Goal: Transaction & Acquisition: Purchase product/service

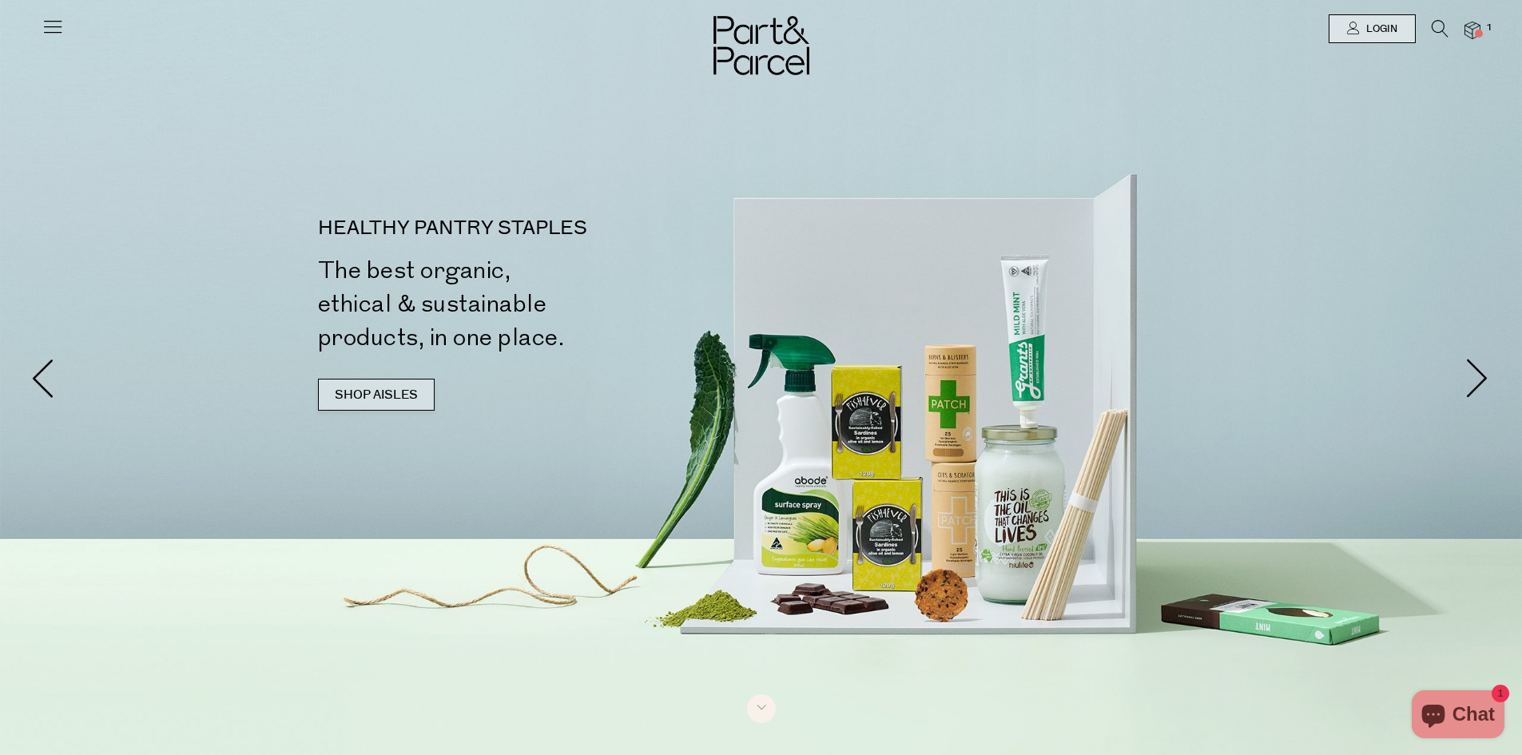
click at [399, 393] on link "SHOP AISLES" at bounding box center [376, 395] width 117 height 32
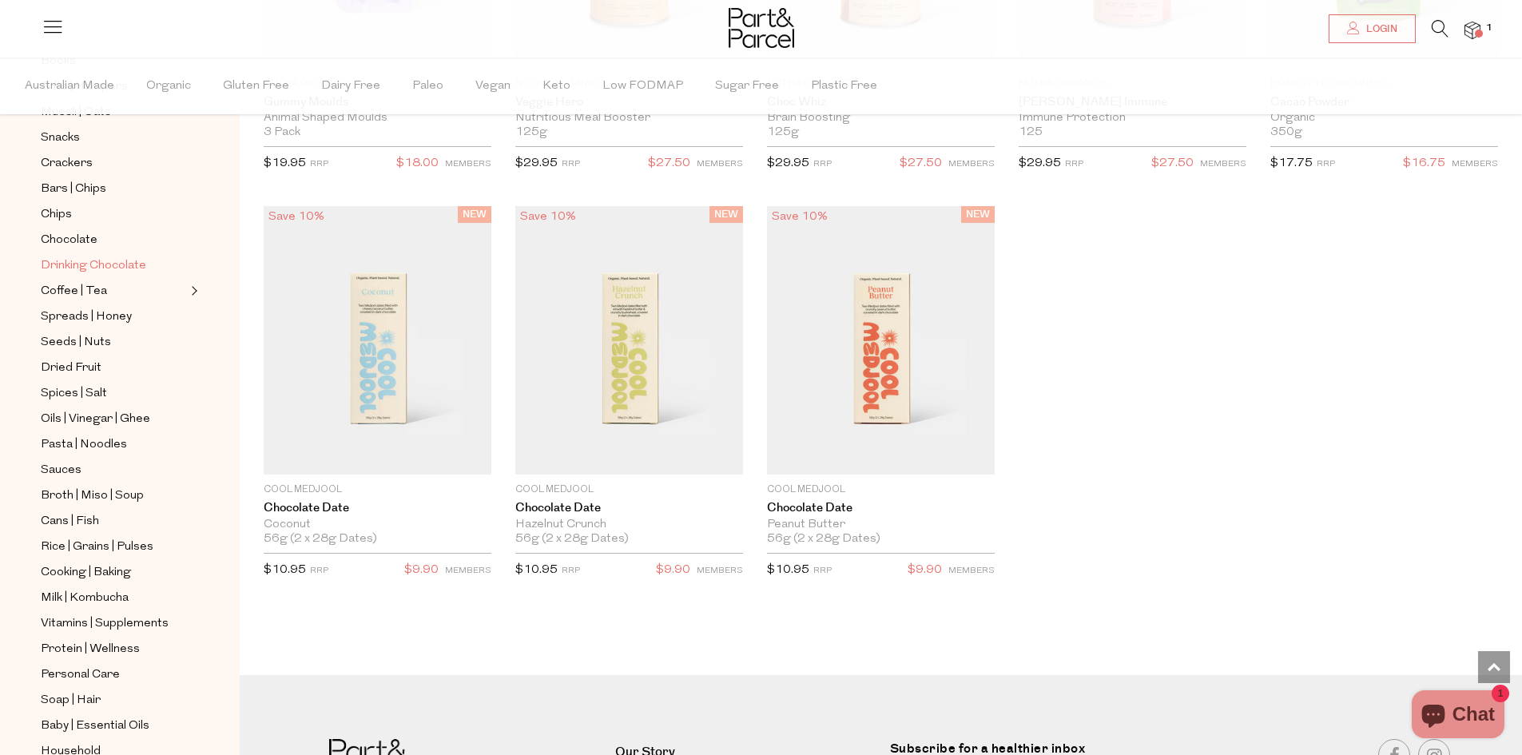
scroll to position [320, 0]
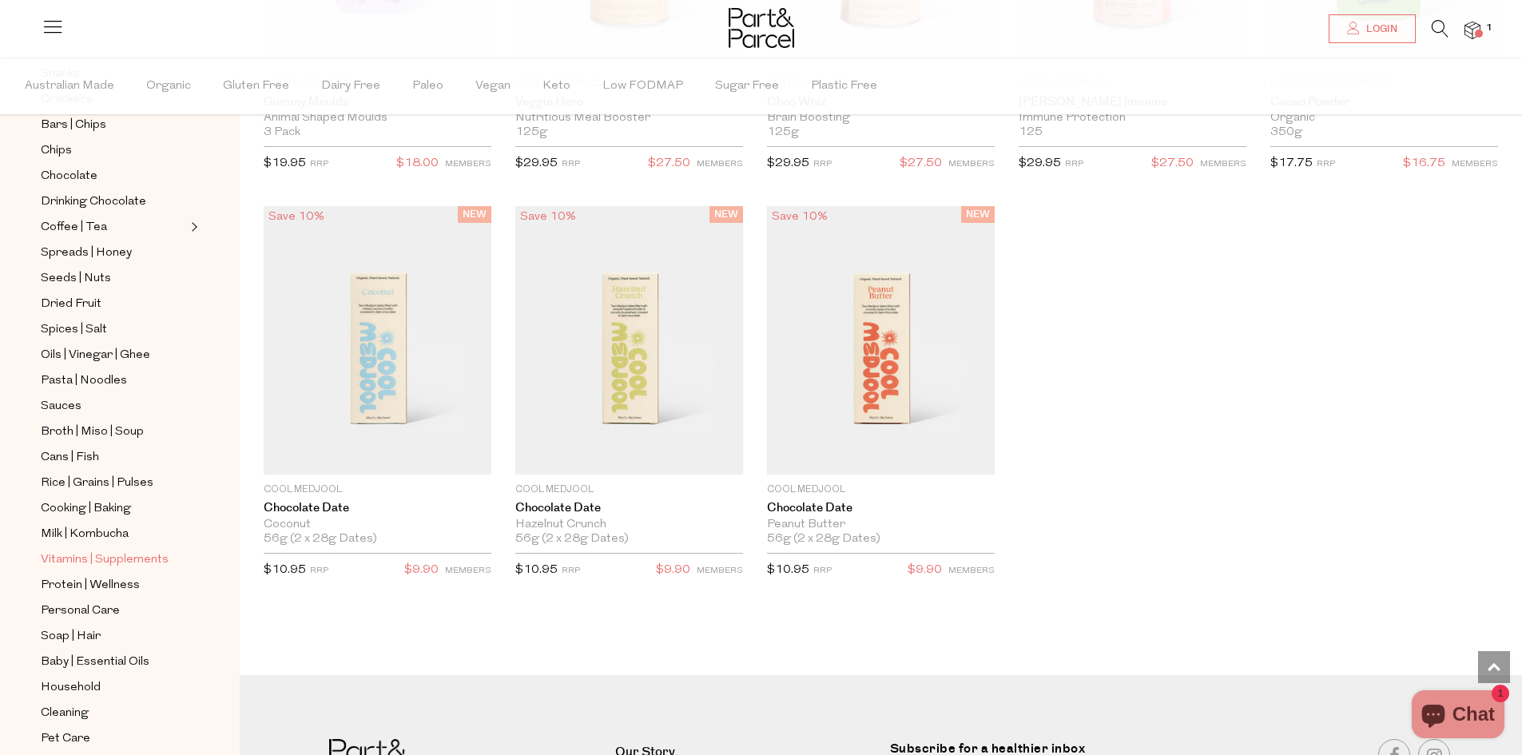
click at [103, 551] on span "Vitamins | Supplements" at bounding box center [105, 560] width 128 height 19
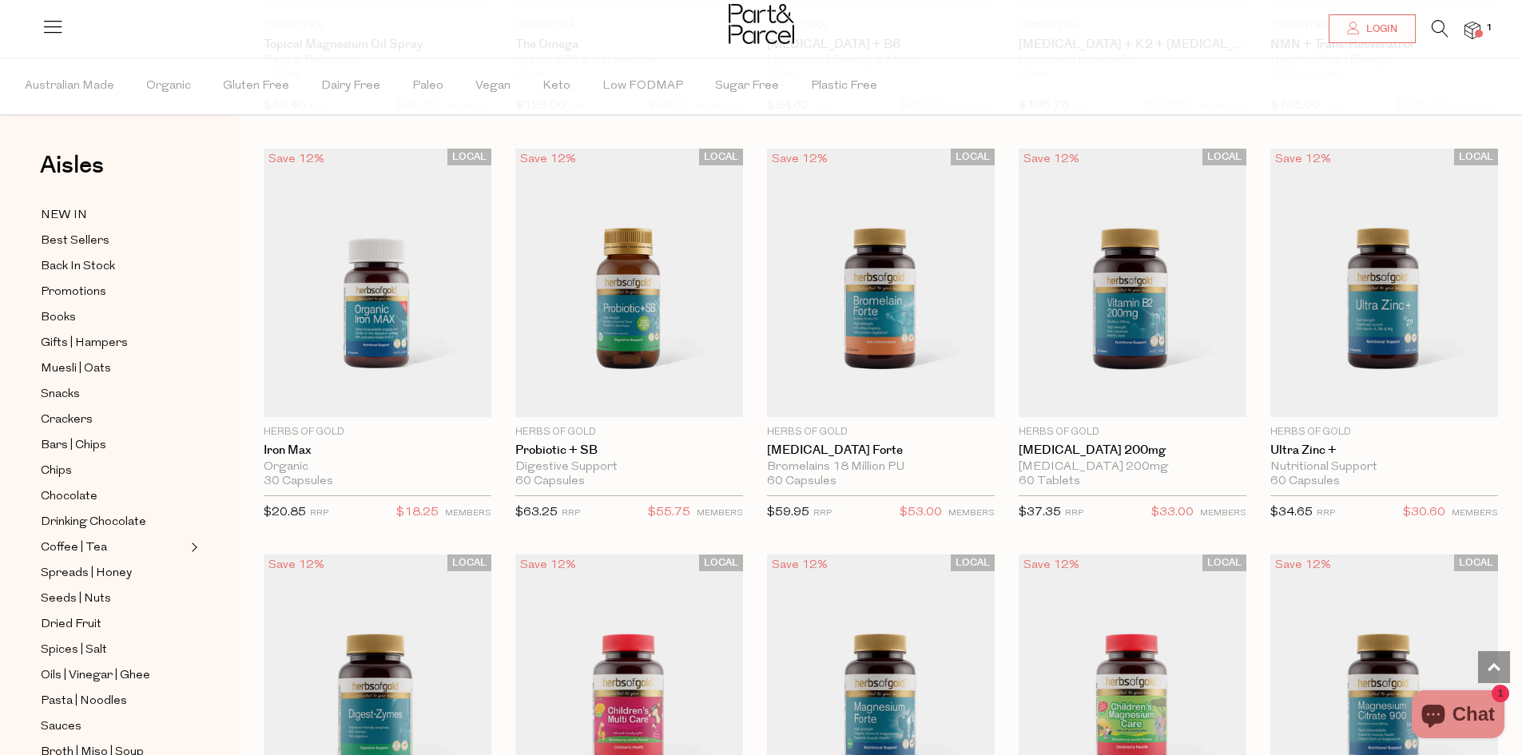
scroll to position [1199, 0]
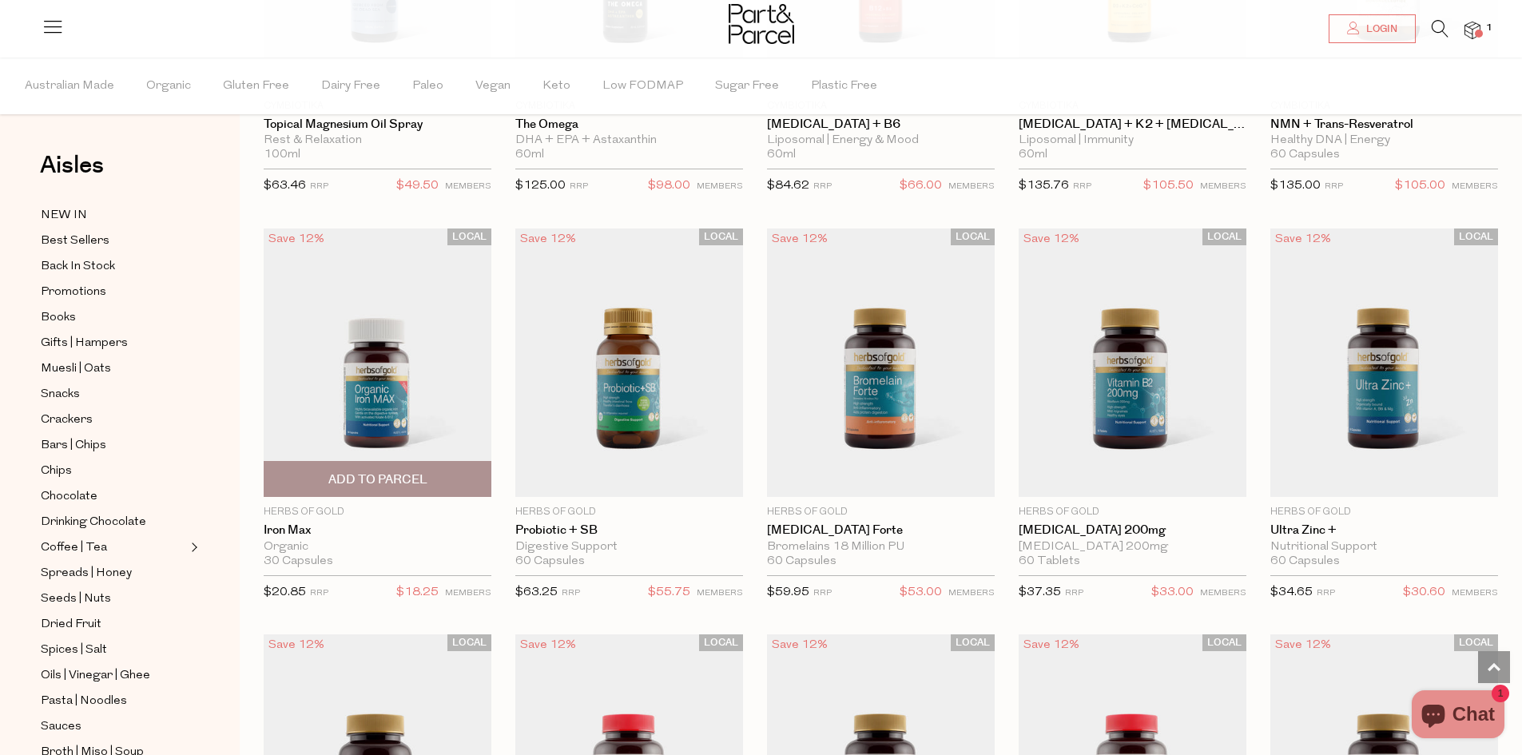
drag, startPoint x: 351, startPoint y: 473, endPoint x: 351, endPoint y: 502, distance: 28.8
click at [351, 473] on span "Add To Parcel" at bounding box center [377, 479] width 99 height 17
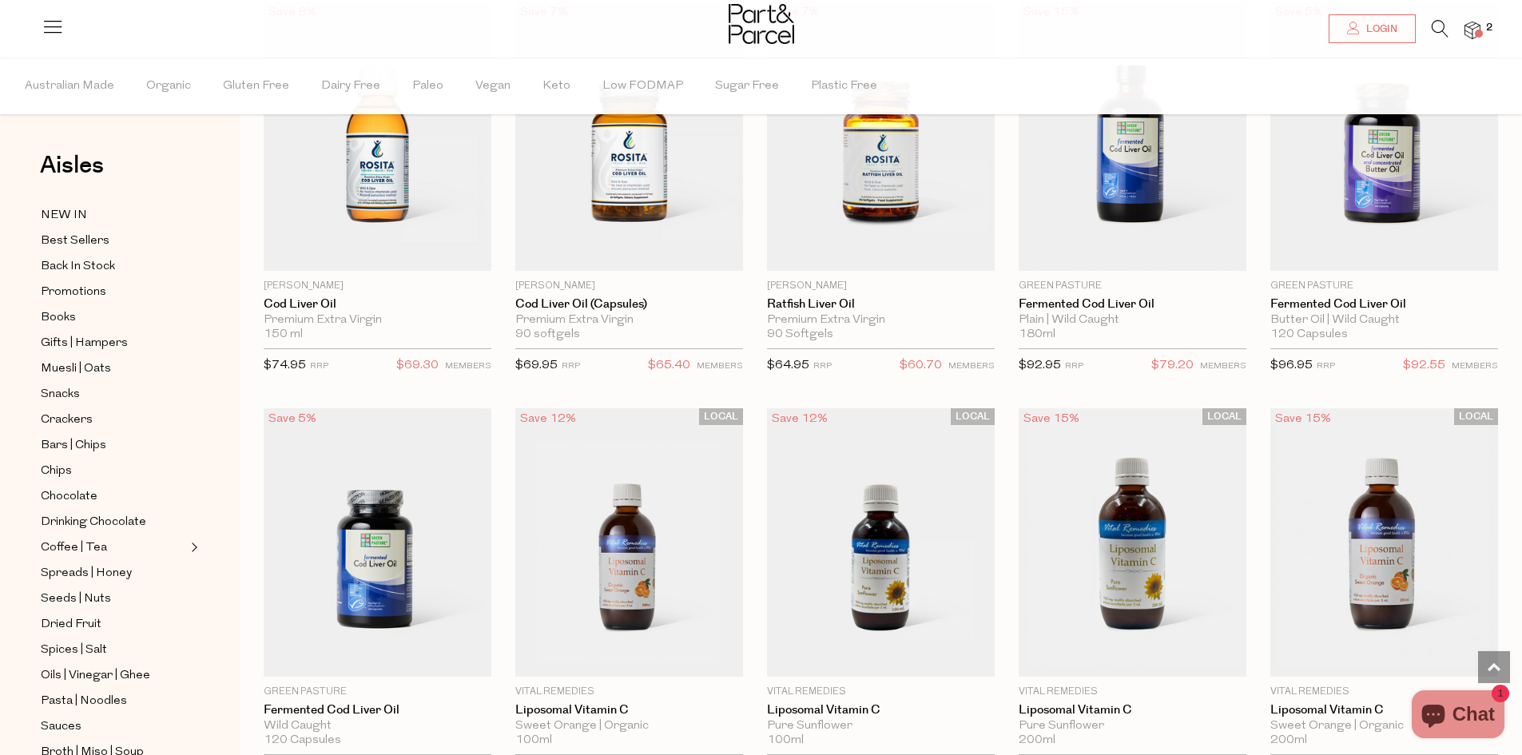
scroll to position [3516, 0]
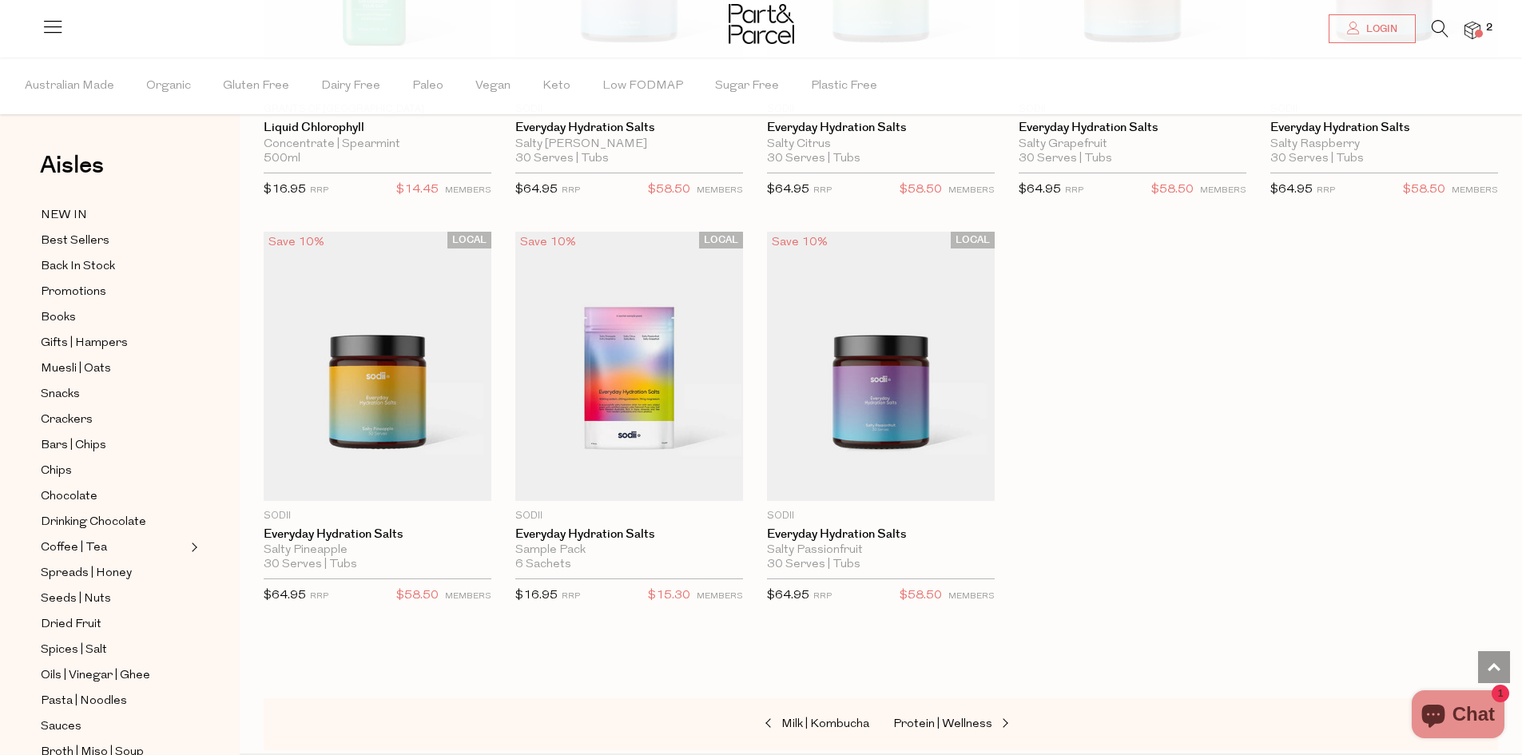
scroll to position [4555, 0]
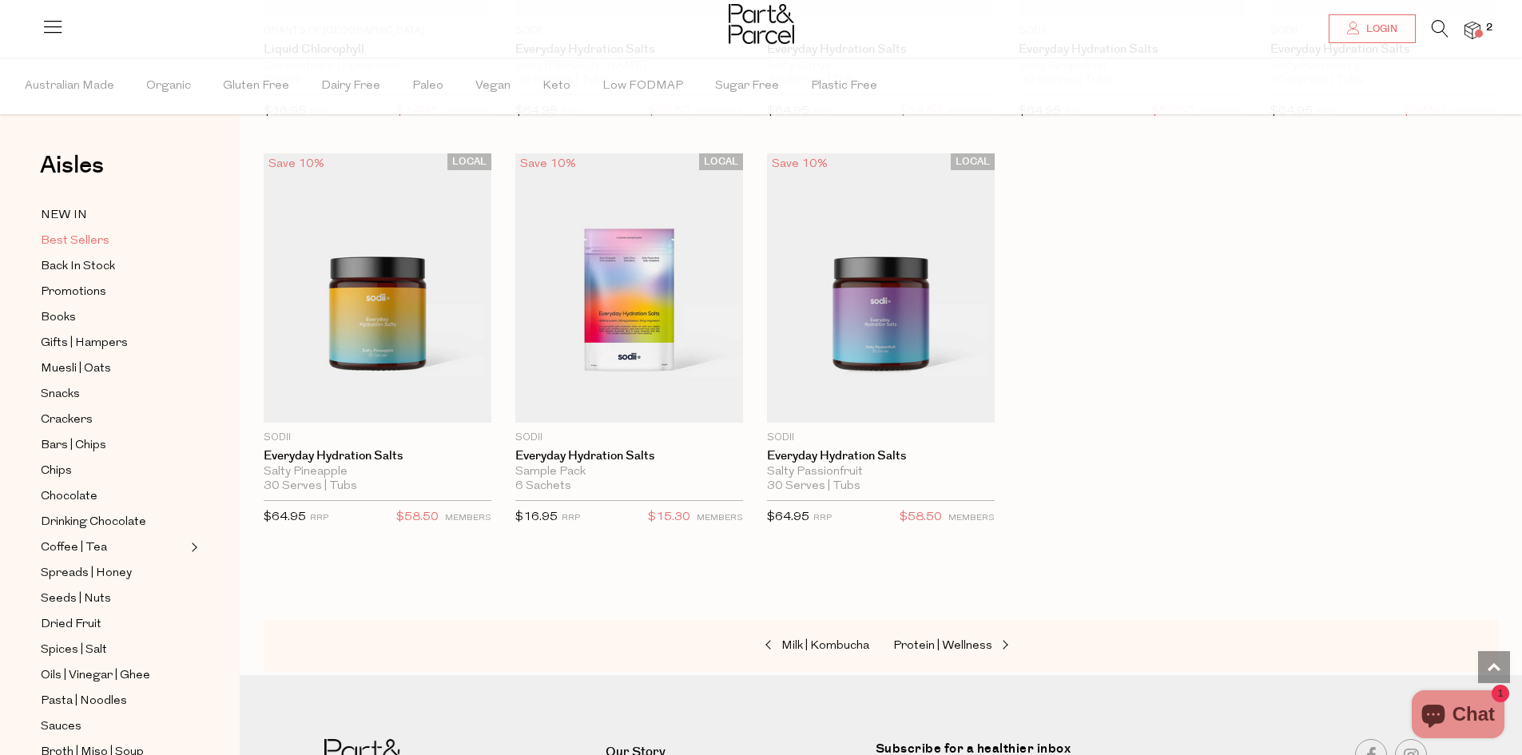
click at [86, 241] on span "Best Sellers" at bounding box center [75, 241] width 69 height 19
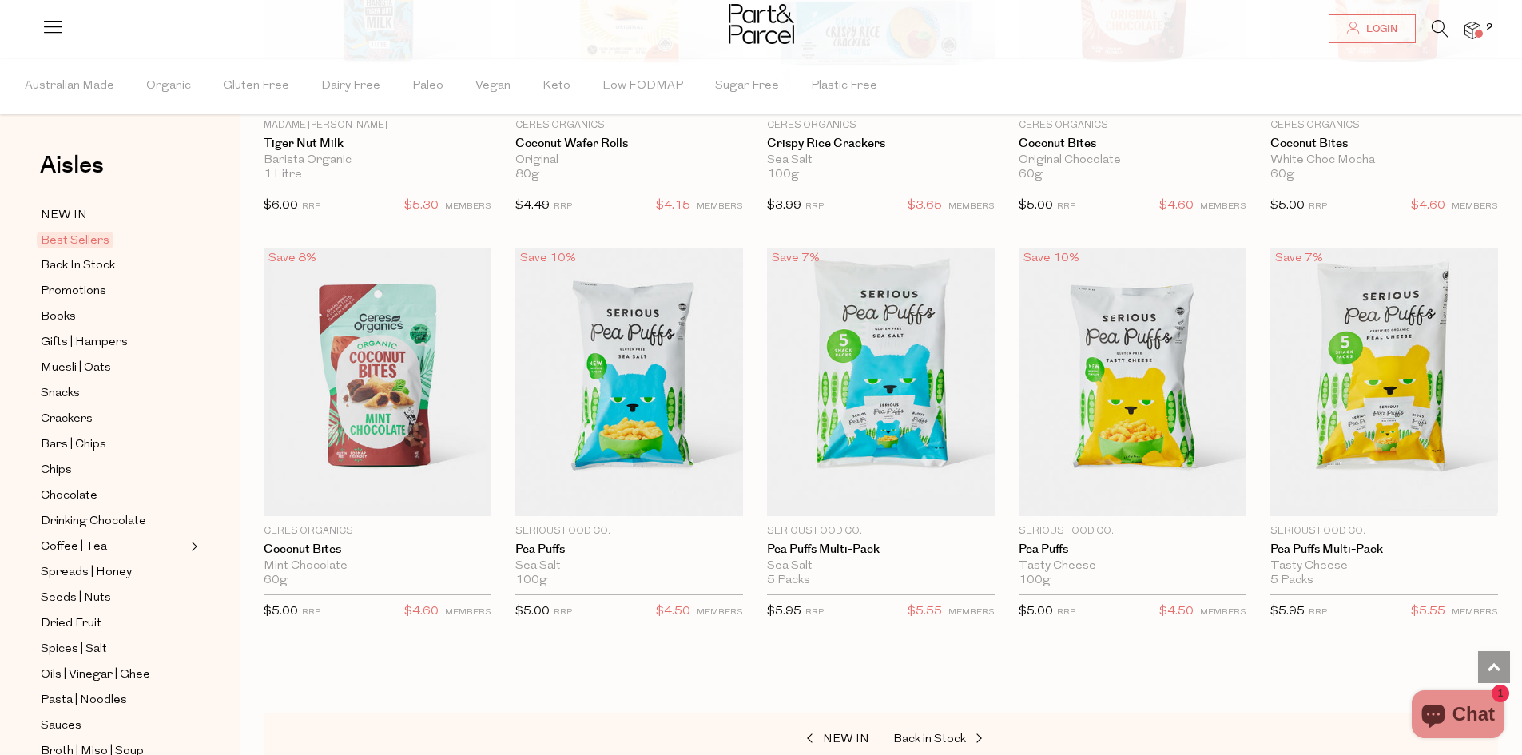
scroll to position [2877, 0]
